Goal: Task Accomplishment & Management: Use online tool/utility

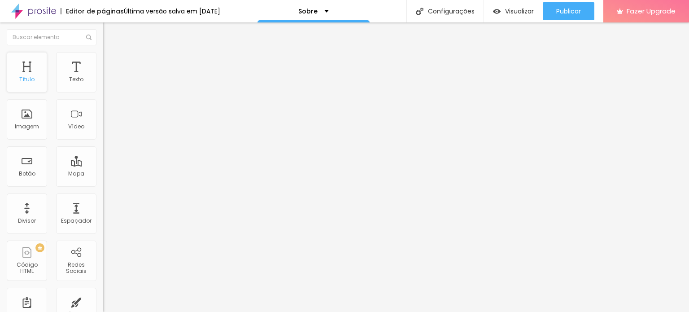
click at [34, 75] on div "Título" at bounding box center [27, 72] width 40 height 40
click at [21, 78] on div "Título" at bounding box center [26, 79] width 15 height 6
click at [318, 13] on p "Sobre" at bounding box center [307, 11] width 19 height 6
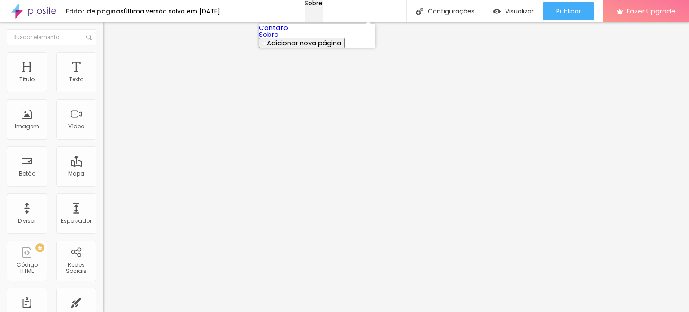
click at [319, 6] on p "Sobre" at bounding box center [314, 3] width 18 height 6
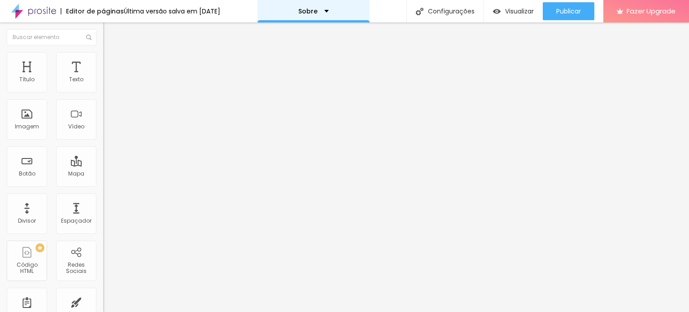
click at [318, 13] on p "Sobre" at bounding box center [307, 11] width 19 height 6
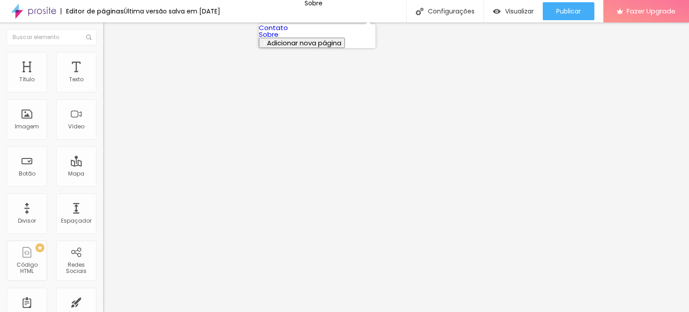
click at [36, 10] on img at bounding box center [33, 11] width 45 height 22
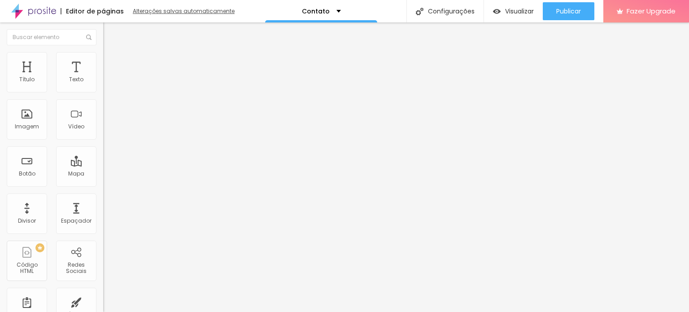
click at [205, 10] on div "Alterações salvas automaticamente" at bounding box center [184, 11] width 103 height 5
